Goal: Check status: Check status

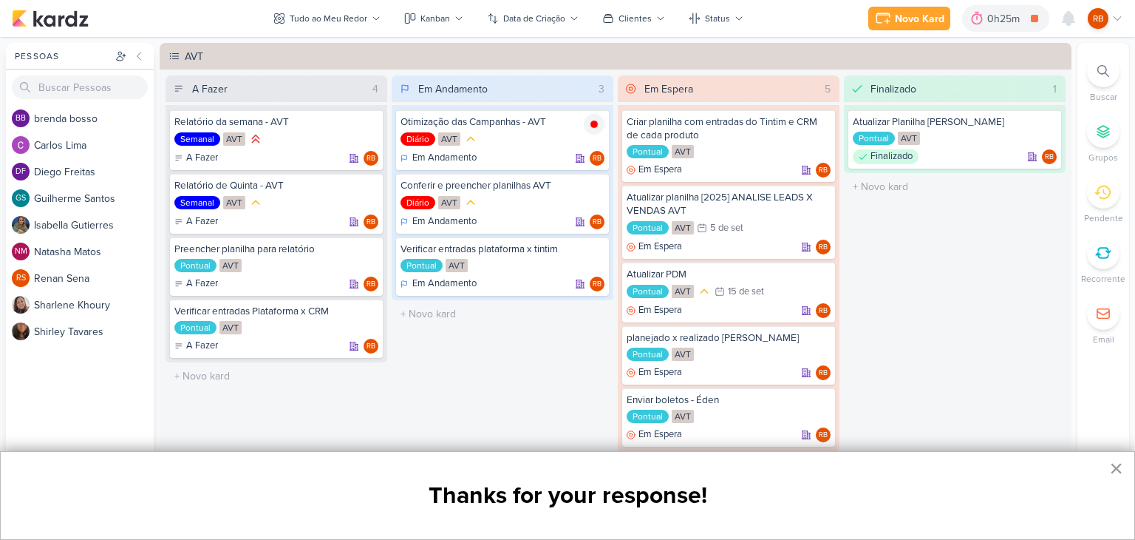
click at [1116, 468] on button "×" at bounding box center [1116, 468] width 14 height 24
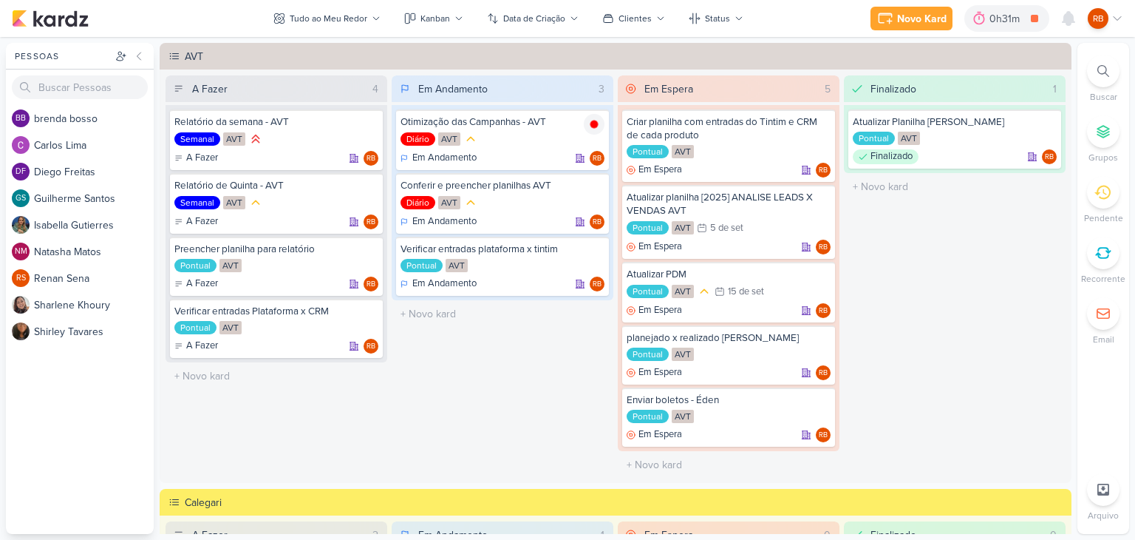
click at [501, 429] on div "Em Andamento 3 Otimização das Campanhas - AVT Diário AVT Em Andamento RB" at bounding box center [503, 276] width 222 height 403
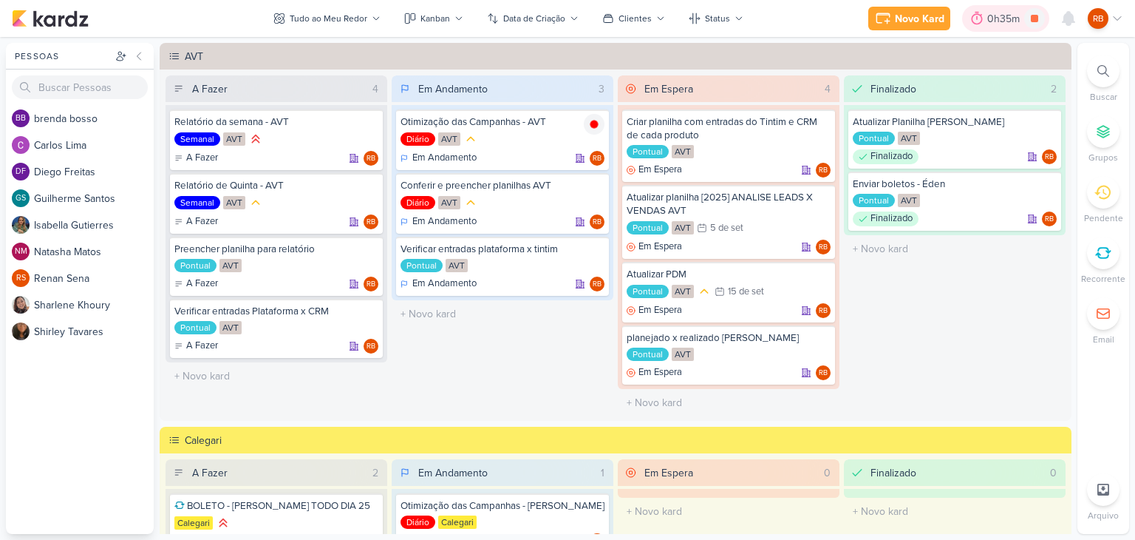
click at [1011, 19] on div "0h35m" at bounding box center [1006, 19] width 37 height 16
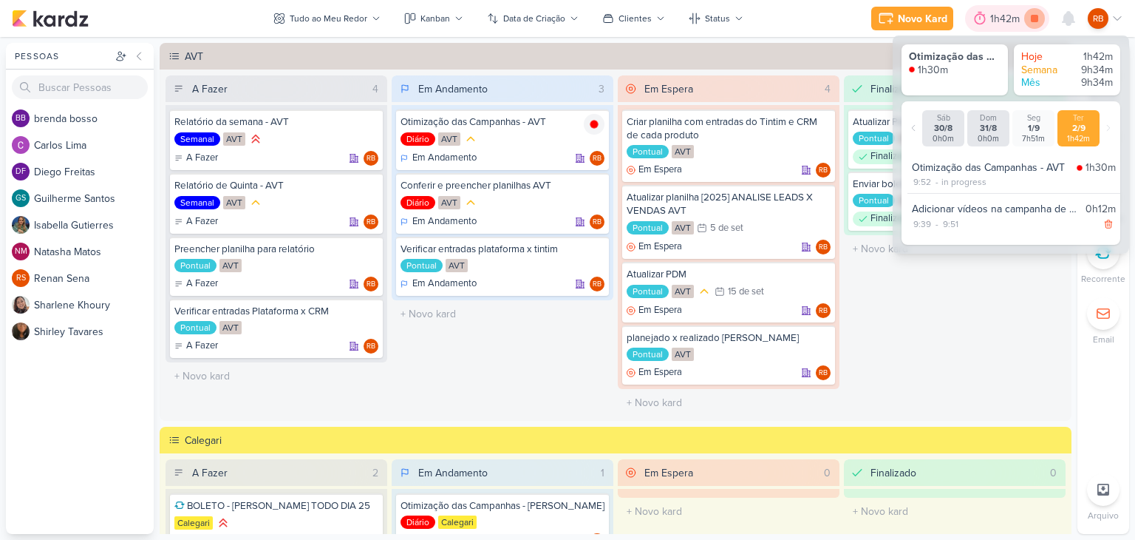
click at [1035, 18] on icon at bounding box center [1034, 18] width 7 height 7
click at [948, 354] on div "Finalizado 2 Atualizar Planilha de [PERSON_NAME] AVT Finalizado RB" at bounding box center [955, 245] width 222 height 341
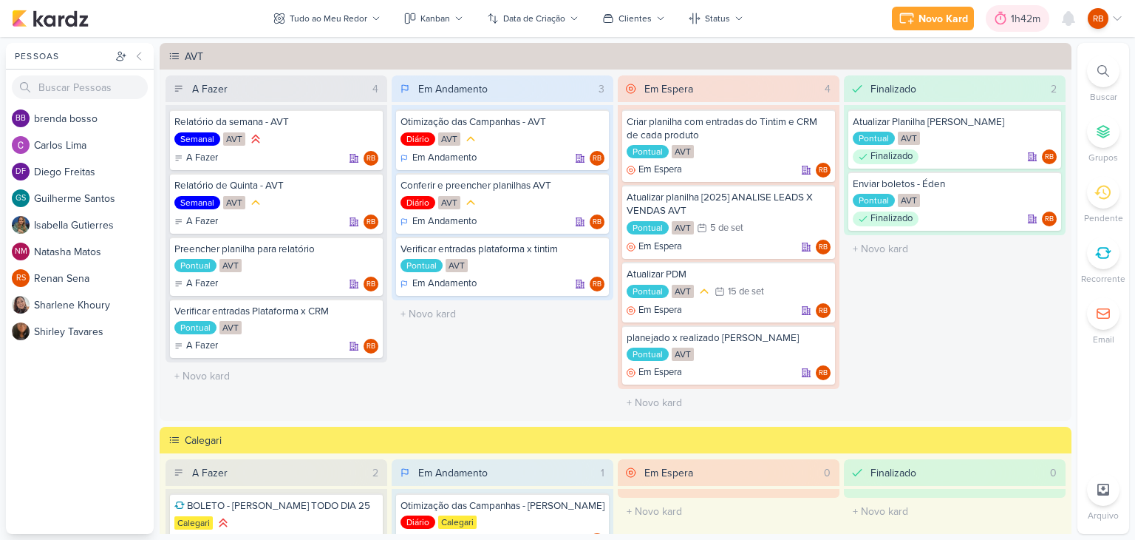
click at [1023, 18] on div "1h42m" at bounding box center [1028, 19] width 34 height 16
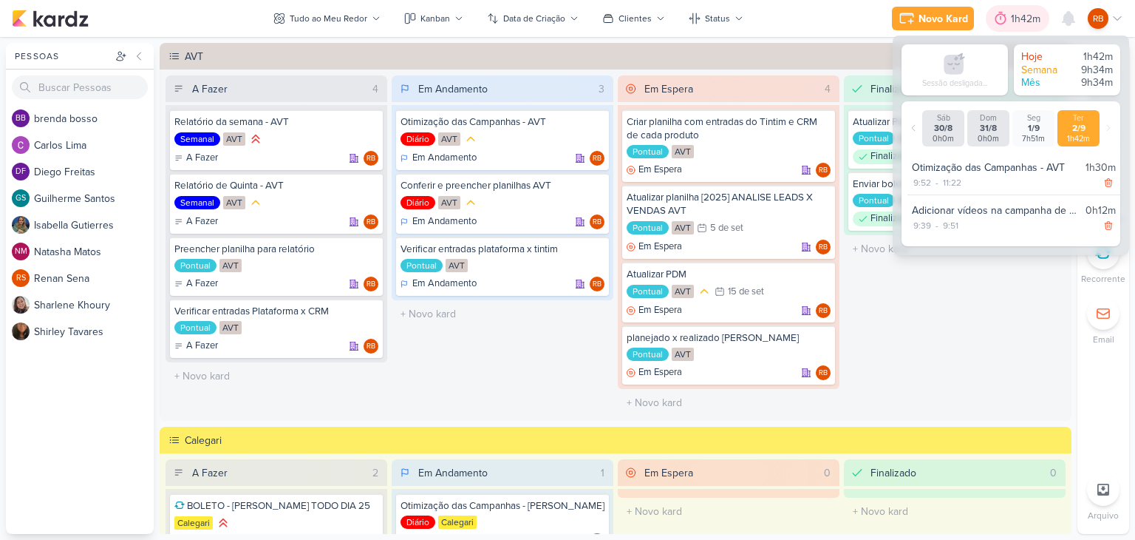
click at [1022, 20] on div "1h42m" at bounding box center [1028, 19] width 34 height 16
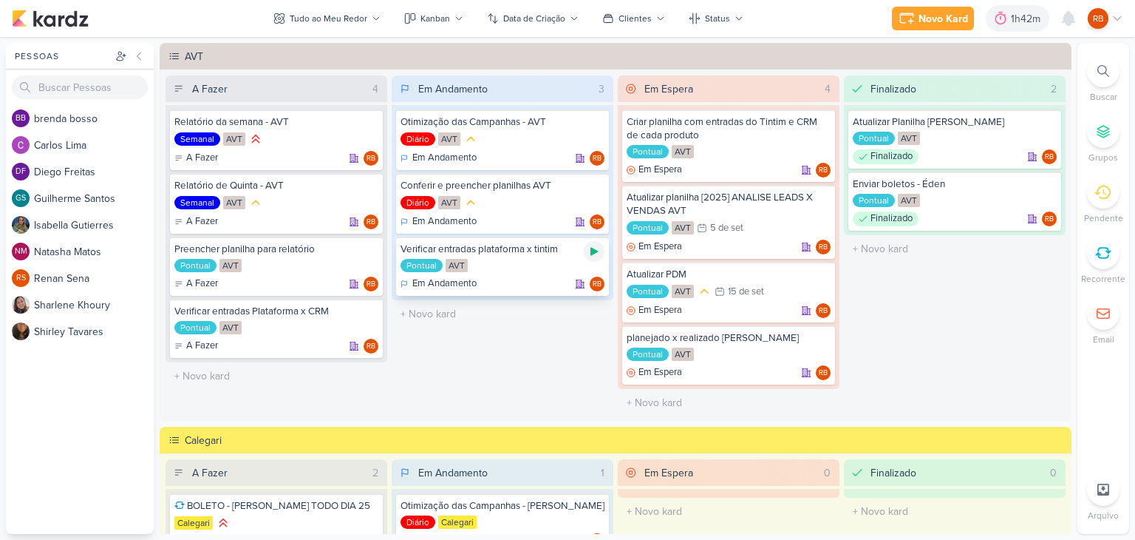
click at [592, 245] on icon at bounding box center [594, 251] width 12 height 12
click at [1007, 15] on div "1h55m" at bounding box center [1007, 19] width 34 height 16
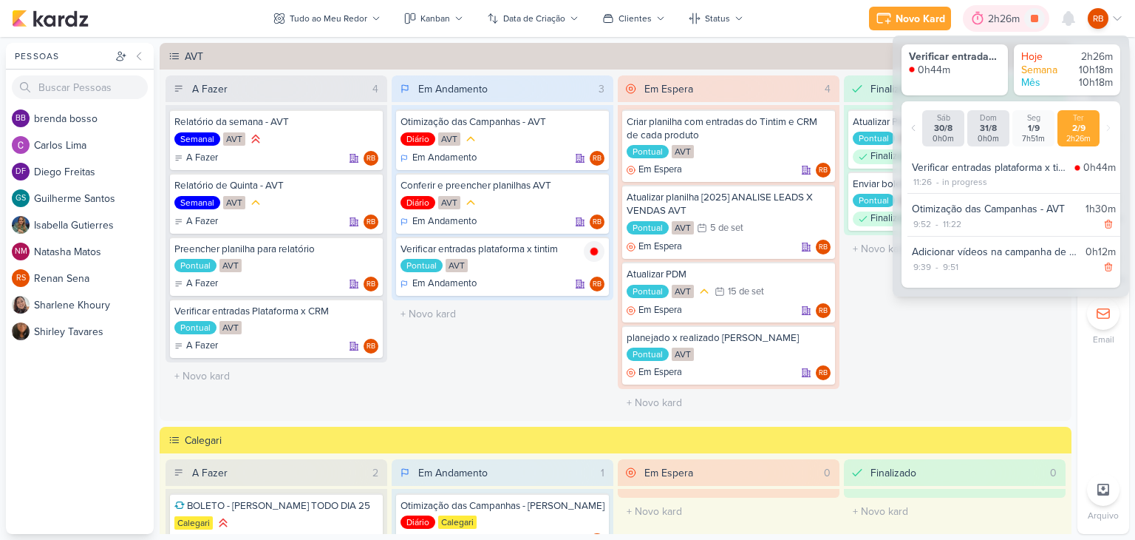
click at [1002, 15] on div "2h26m" at bounding box center [1006, 19] width 36 height 16
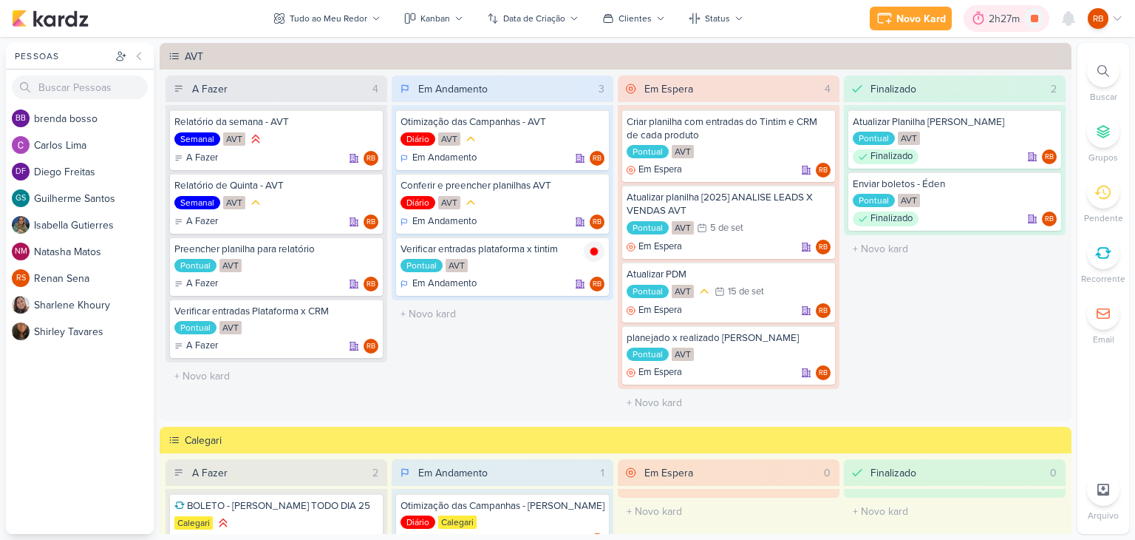
click at [1005, 16] on div "2h27m" at bounding box center [1006, 19] width 35 height 16
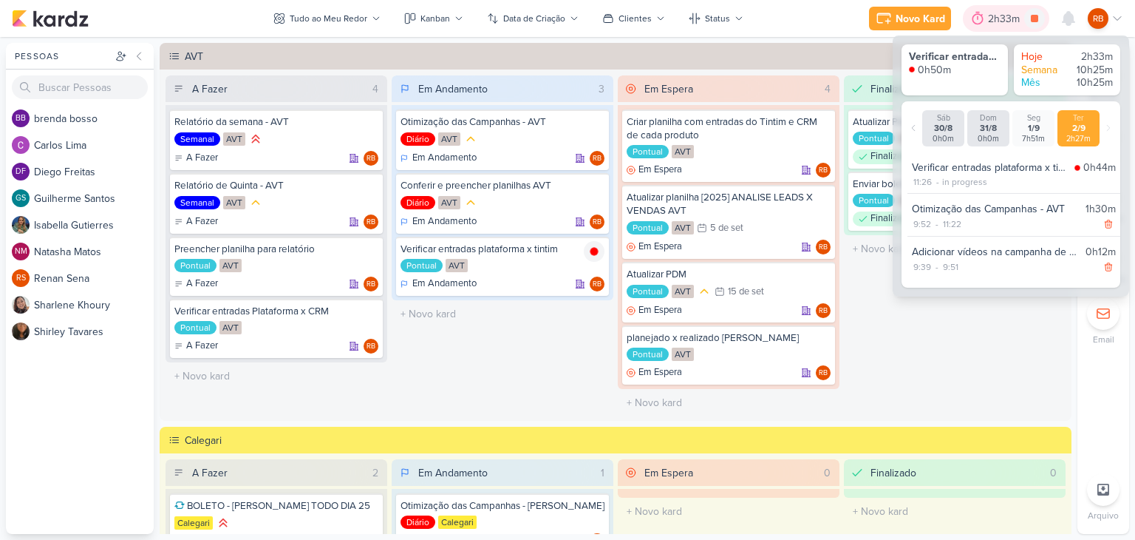
click at [1005, 16] on div "2h33m" at bounding box center [1006, 19] width 36 height 16
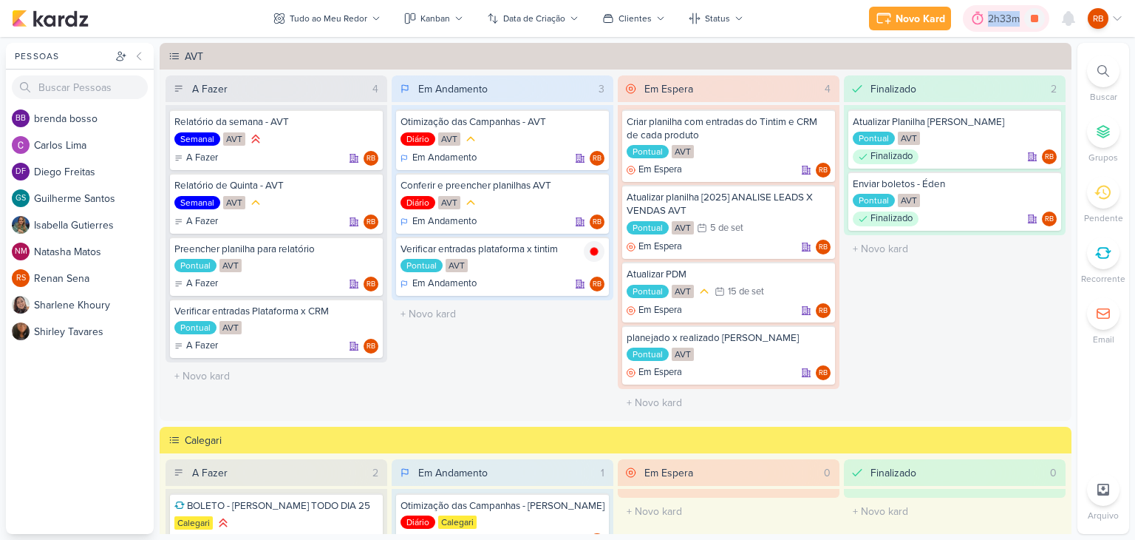
click at [1005, 16] on div "2h33m" at bounding box center [1006, 19] width 36 height 16
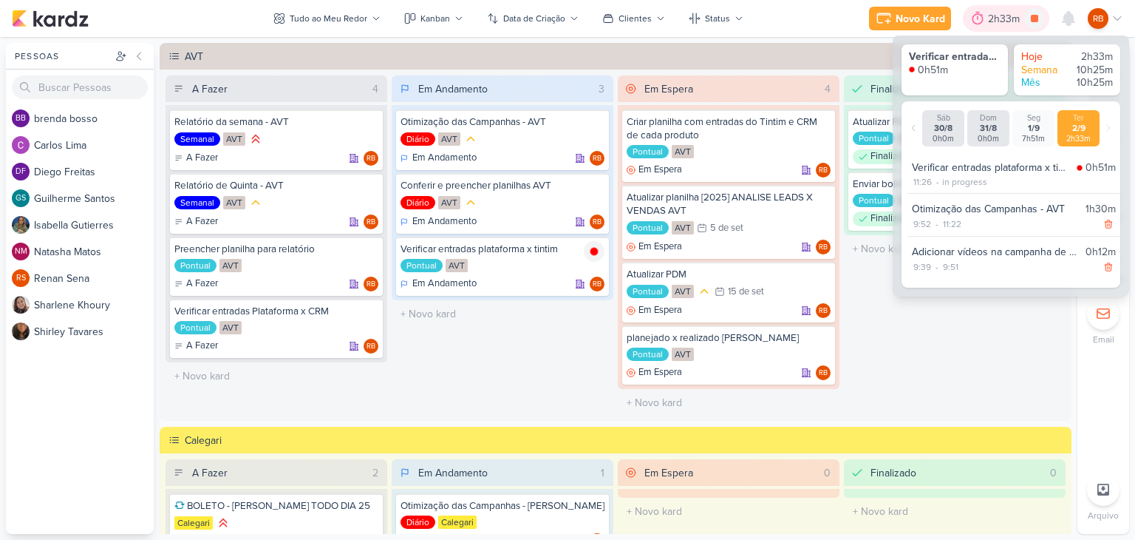
click at [1005, 16] on div "2h33m" at bounding box center [1006, 19] width 36 height 16
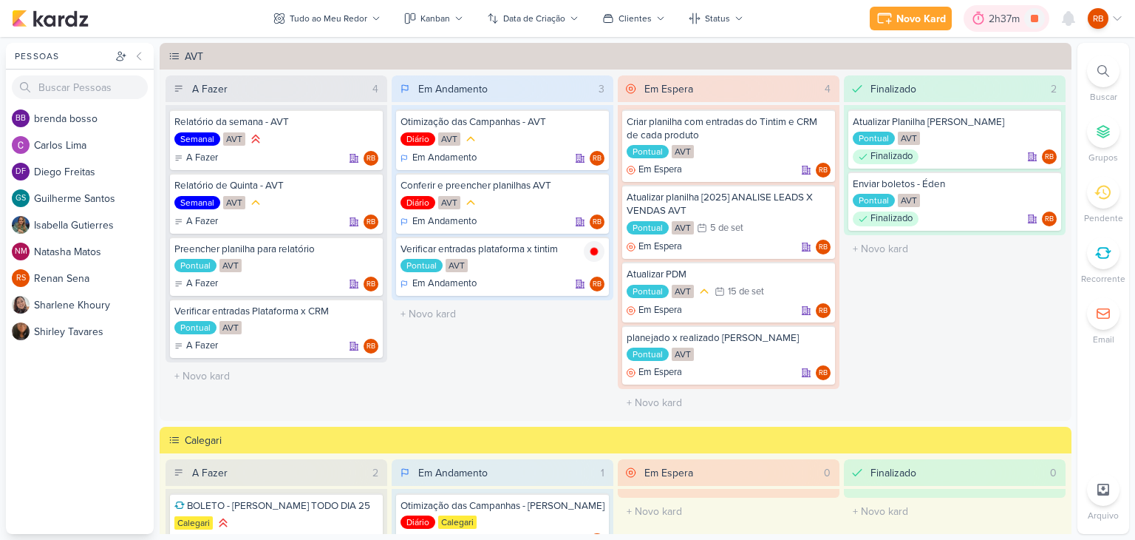
click at [994, 7] on div "2h37m" at bounding box center [1007, 18] width 86 height 27
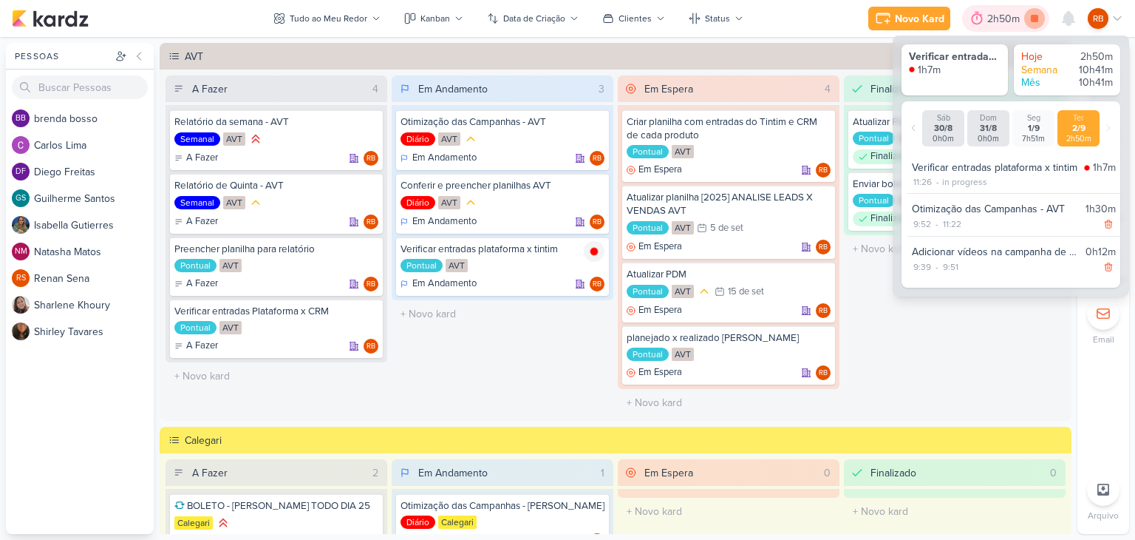
click at [1035, 11] on icon at bounding box center [1034, 18] width 21 height 21
click at [1021, 13] on div "2h50m" at bounding box center [1026, 19] width 37 height 16
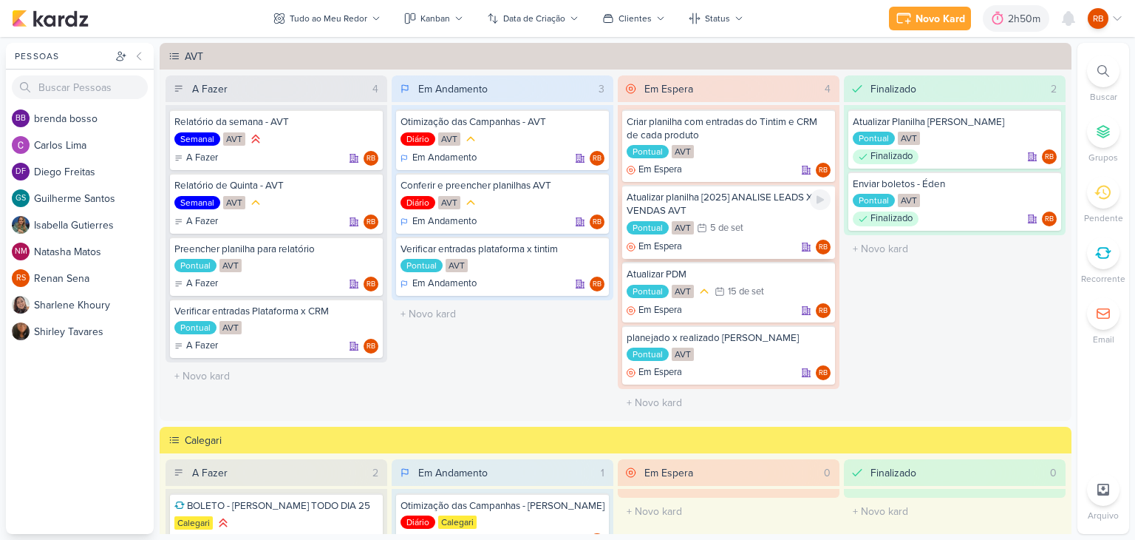
click at [731, 216] on div "Atualizar planilha [2025] ANALISE LEADS X VENDAS AVT" at bounding box center [729, 204] width 204 height 27
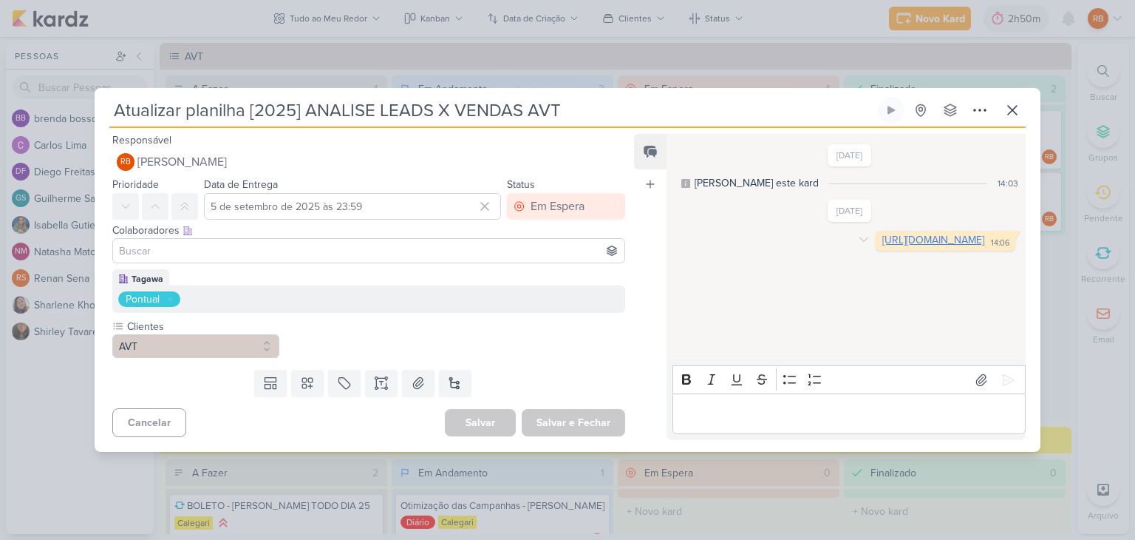
click at [890, 246] on link "[URL][DOMAIN_NAME]" at bounding box center [934, 240] width 102 height 13
click at [1016, 105] on icon at bounding box center [1013, 110] width 18 height 18
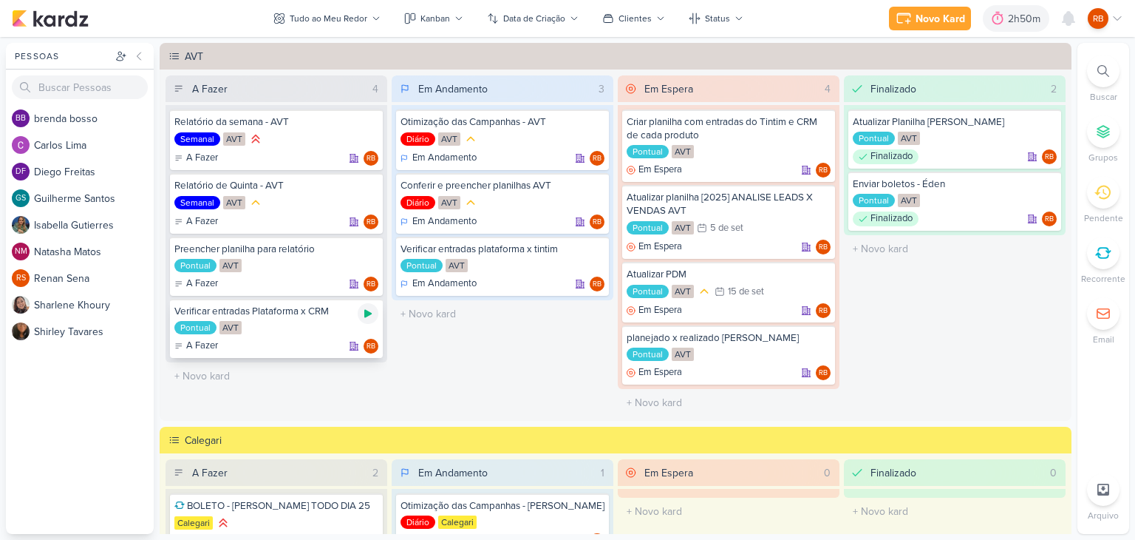
click at [365, 310] on icon at bounding box center [367, 314] width 7 height 8
click at [1006, 19] on div "2h50m" at bounding box center [1006, 19] width 37 height 16
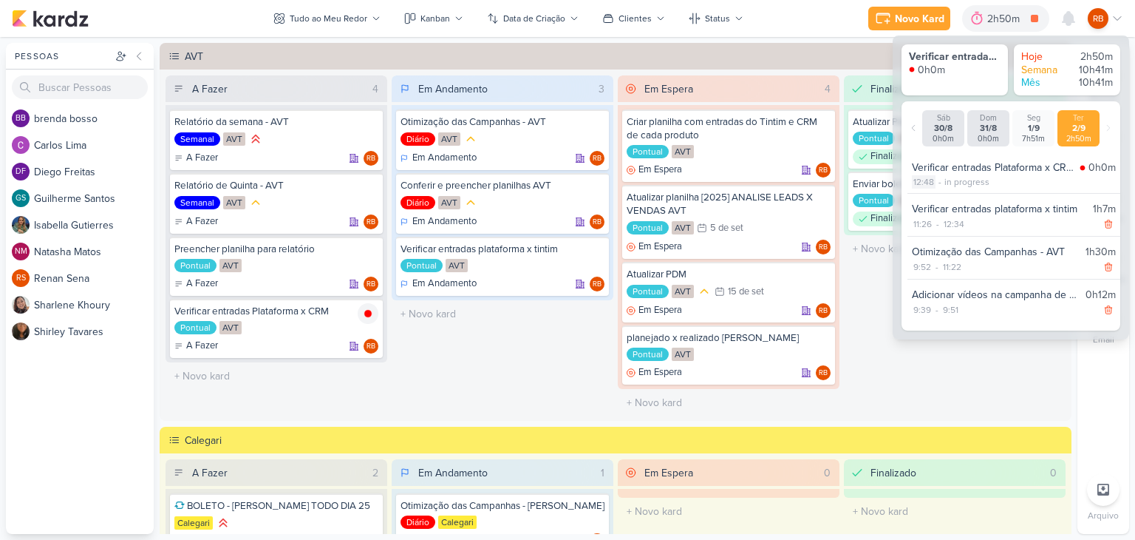
click at [931, 186] on div "12:48" at bounding box center [924, 181] width 24 height 13
select select "12"
click at [943, 197] on select "00 01 02 03 04 05 06 07 08 09 10 11 12 13 14 15 16 17 18 19 20 21 22 23 24 25 2…" at bounding box center [949, 201] width 21 height 18
click at [949, 198] on select "00 01 02 03 04 05 06 07 08 09 10 11 12 13 14 15 16 17 18 19 20 21 22 23 24 25 2…" at bounding box center [949, 201] width 21 height 18
click at [949, 202] on select "00 01 02 03 04 05 06 07 08 09 10 11 12 13 14 15 16 17 18 19 20 21 22 23 24 25 2…" at bounding box center [949, 201] width 21 height 18
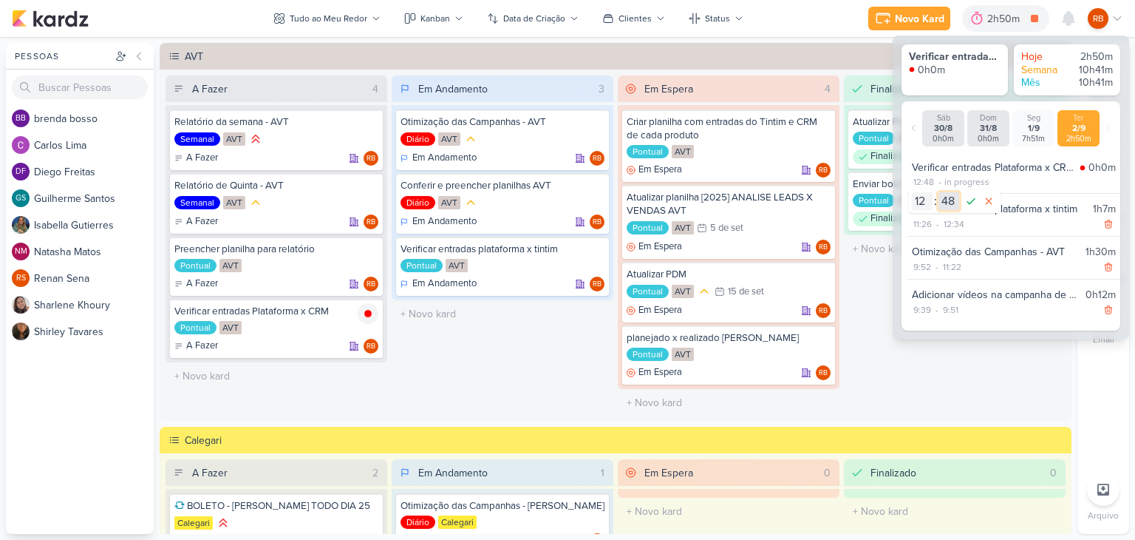
select select "40"
click at [939, 192] on select "00 01 02 03 04 05 06 07 08 09 10 11 12 13 14 15 16 17 18 19 20 21 22 23 24 25 2…" at bounding box center [949, 201] width 21 height 18
click at [973, 202] on icon at bounding box center [971, 201] width 18 height 18
click at [1005, 13] on div "3h1m" at bounding box center [1010, 19] width 28 height 16
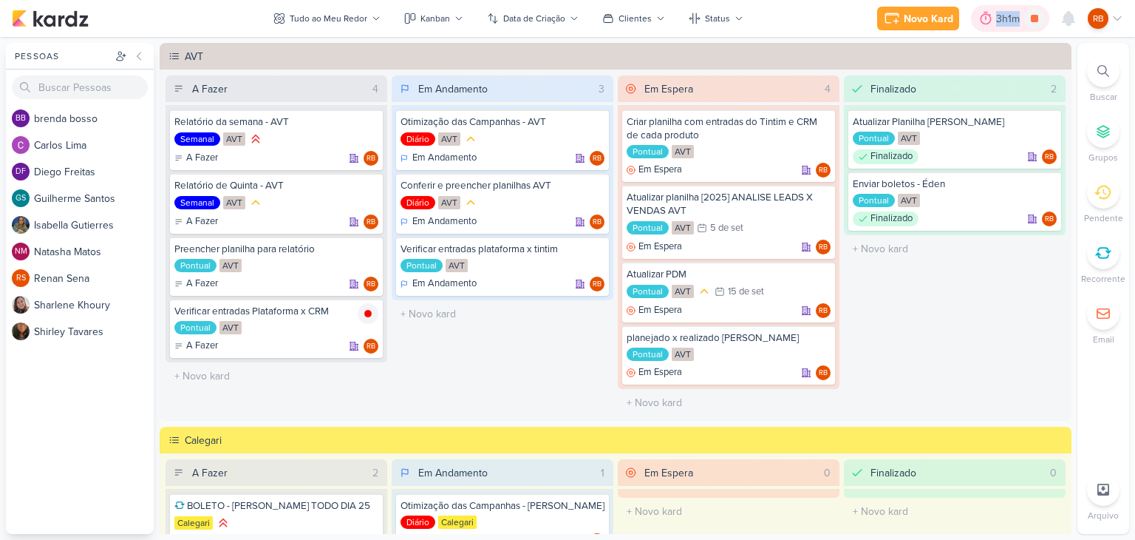
click at [1005, 13] on div "3h1m" at bounding box center [1010, 19] width 28 height 16
